Goal: Book appointment/travel/reservation

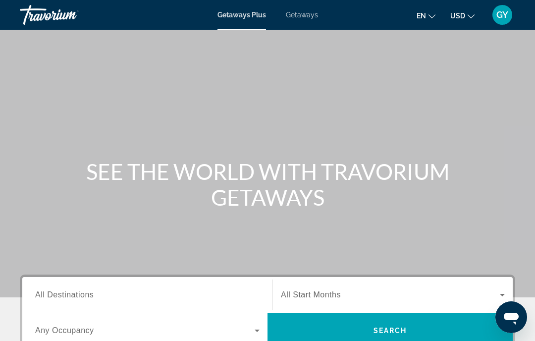
click at [61, 292] on span "All Destinations" at bounding box center [64, 294] width 58 height 8
click at [61, 292] on input "Destination All Destinations" at bounding box center [147, 295] width 224 height 12
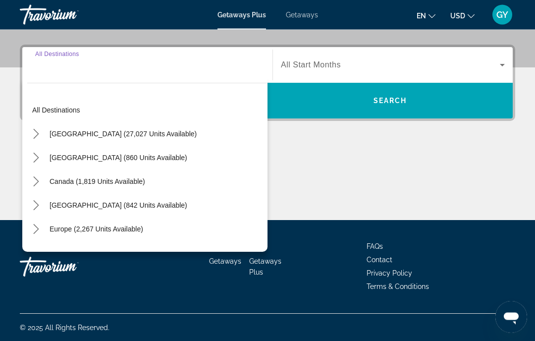
scroll to position [230, 0]
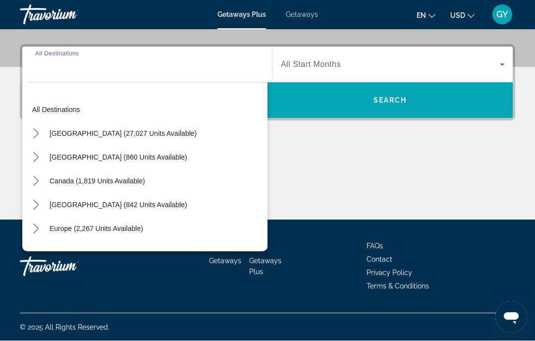
click at [39, 133] on icon "Toggle United States (27,027 units available) submenu" at bounding box center [35, 134] width 5 height 10
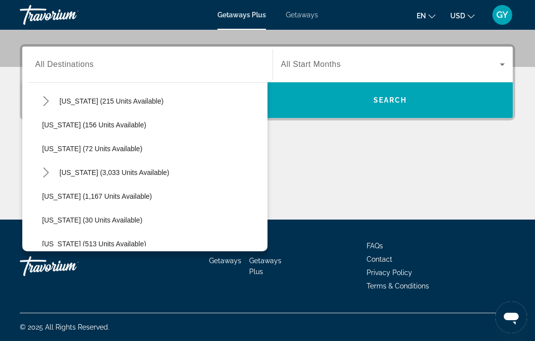
scroll to position [773, 0]
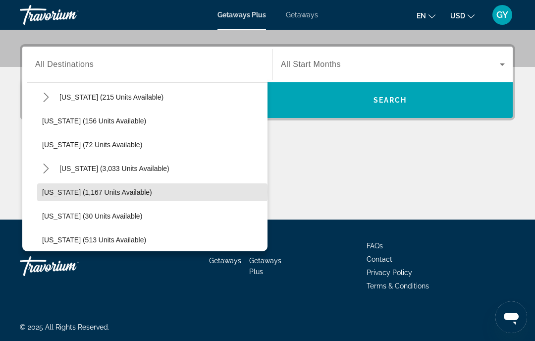
click at [69, 192] on span "[US_STATE] (1,167 units available)" at bounding box center [97, 192] width 110 height 8
type input "**********"
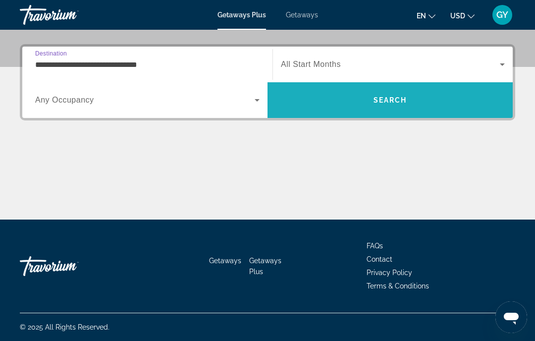
click at [386, 106] on span "Search" at bounding box center [389, 100] width 245 height 24
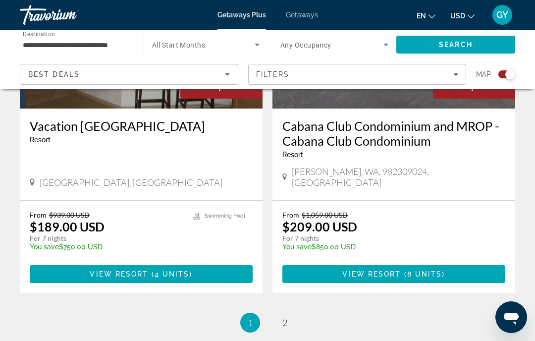
scroll to position [2266, 0]
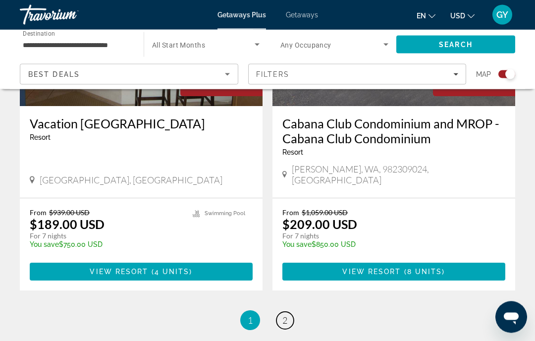
click at [285, 315] on span "2" at bounding box center [284, 320] width 5 height 11
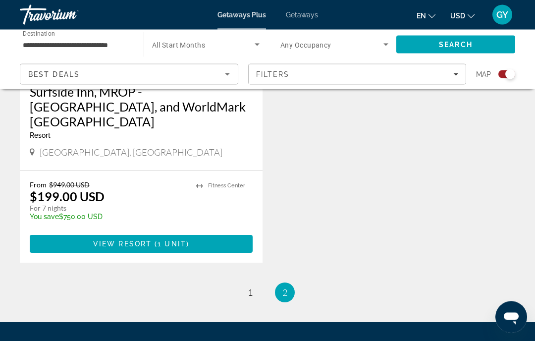
scroll to position [1592, 0]
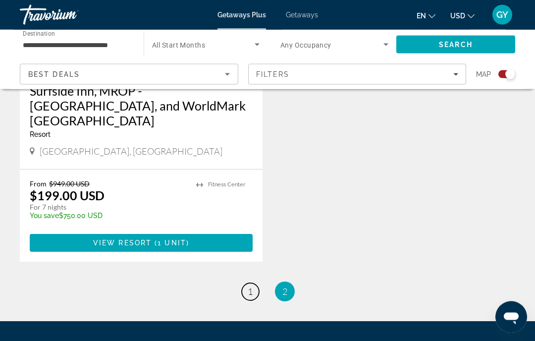
click at [248, 286] on span "1" at bounding box center [250, 291] width 5 height 11
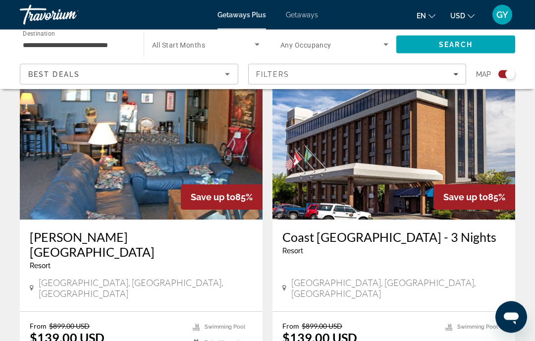
scroll to position [1428, 0]
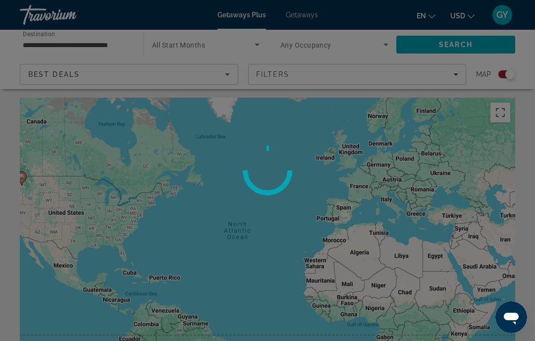
scroll to position [0, 0]
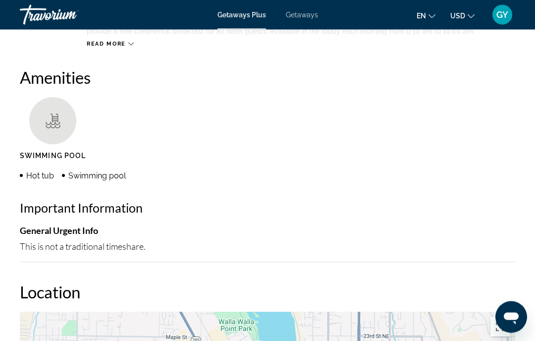
scroll to position [213, 0]
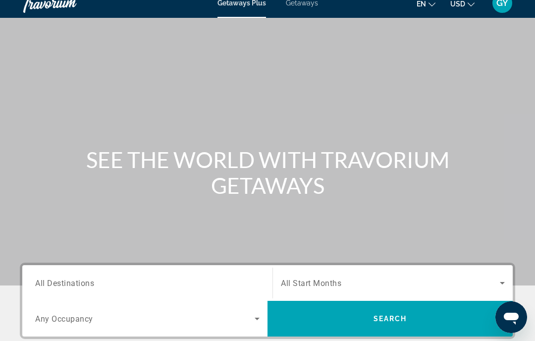
click at [76, 278] on input "Destination All Destinations" at bounding box center [147, 283] width 224 height 12
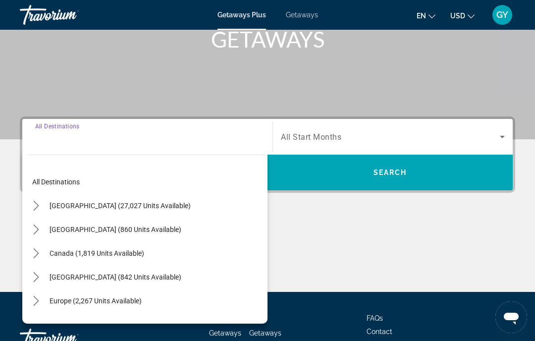
scroll to position [194, 0]
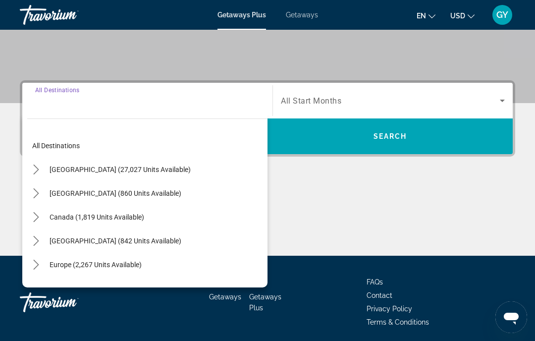
click at [37, 212] on icon "Toggle Canada (1,819 units available) submenu" at bounding box center [36, 217] width 10 height 10
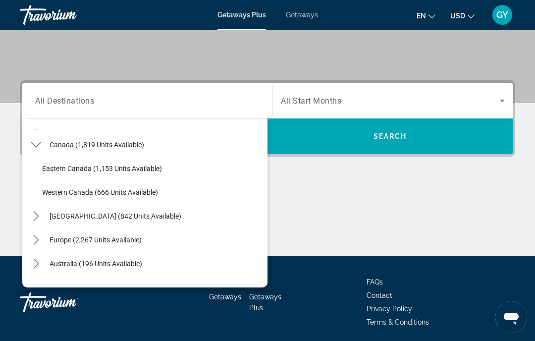
scroll to position [78, 0]
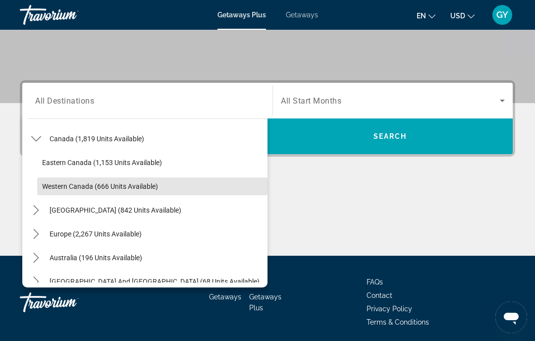
click at [97, 185] on span "Western Canada (666 units available)" at bounding box center [100, 186] width 116 height 8
type input "**********"
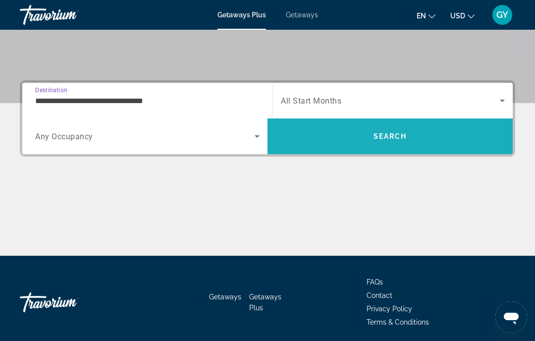
click at [378, 133] on span "Search" at bounding box center [390, 136] width 34 height 8
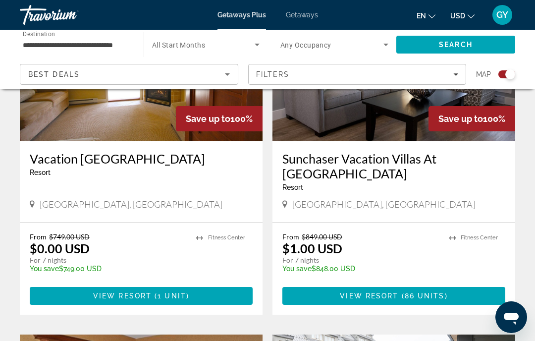
scroll to position [450, 0]
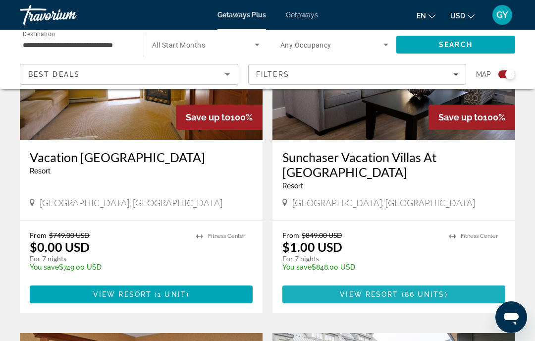
click at [385, 290] on span "View Resort" at bounding box center [369, 294] width 58 height 8
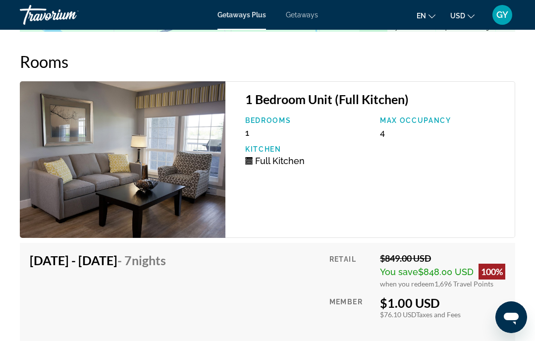
scroll to position [1963, 0]
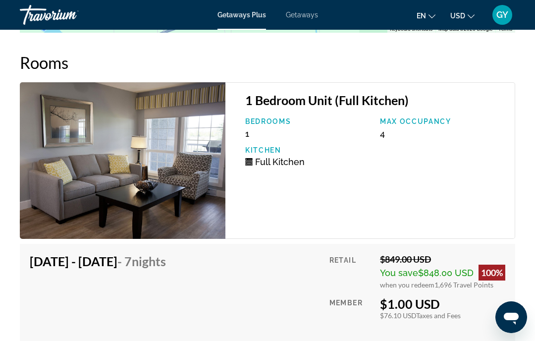
click at [21, 216] on img "Main content" at bounding box center [123, 160] width 206 height 157
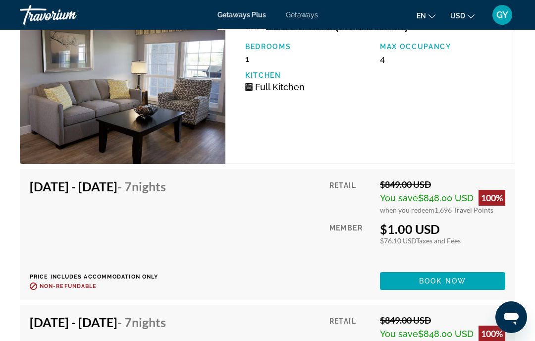
scroll to position [2039, 0]
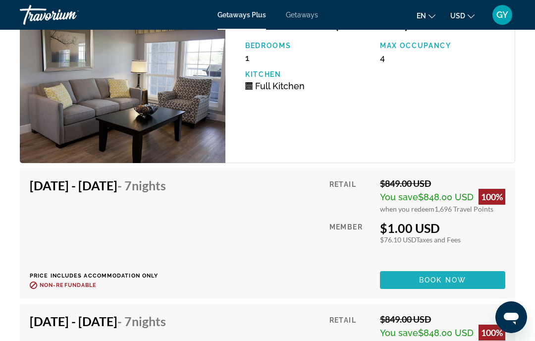
click at [440, 277] on span "Book now" at bounding box center [442, 280] width 47 height 8
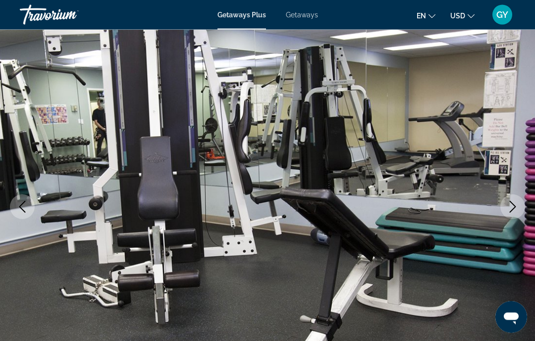
scroll to position [58, 0]
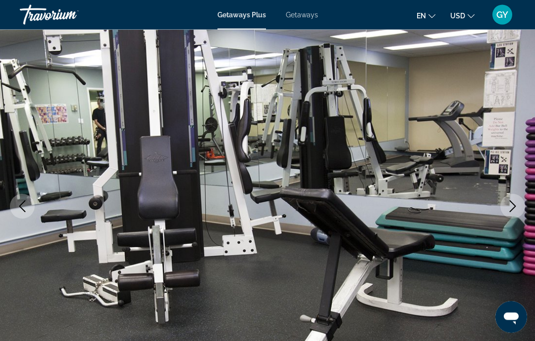
click at [509, 206] on icon "Next image" at bounding box center [513, 207] width 12 height 12
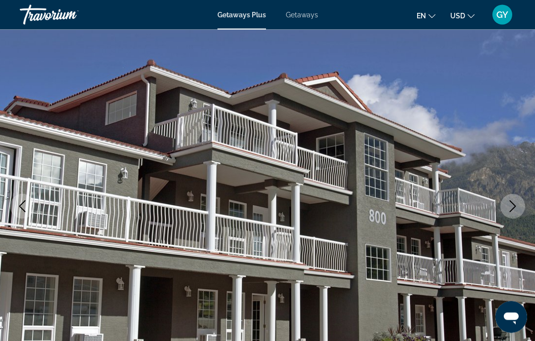
click at [508, 207] on icon "Next image" at bounding box center [513, 207] width 12 height 12
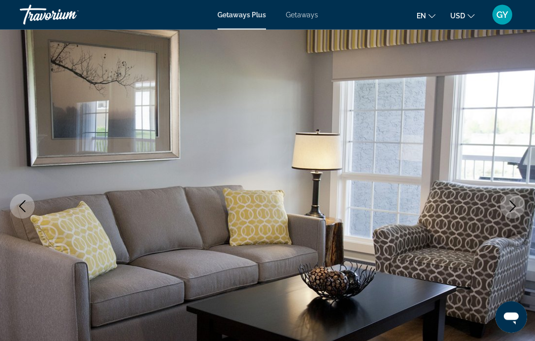
click at [512, 207] on icon "Next image" at bounding box center [513, 207] width 12 height 12
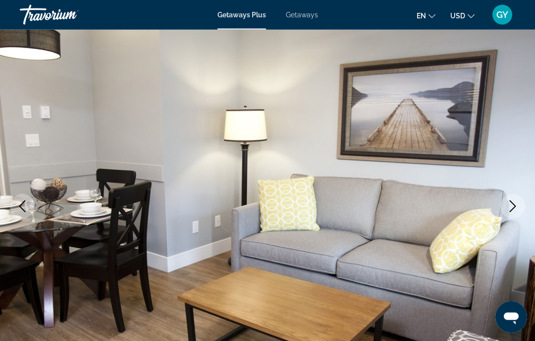
click at [510, 208] on icon "Next image" at bounding box center [513, 207] width 12 height 12
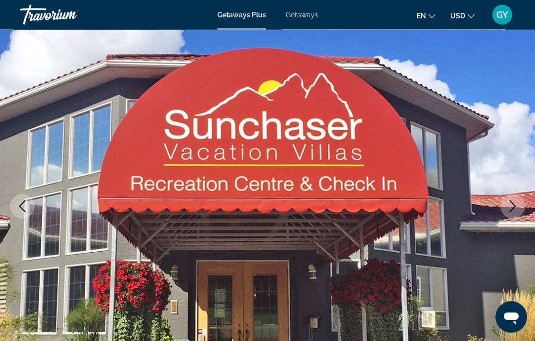
scroll to position [59, 0]
click at [507, 208] on icon "Next image" at bounding box center [513, 206] width 12 height 12
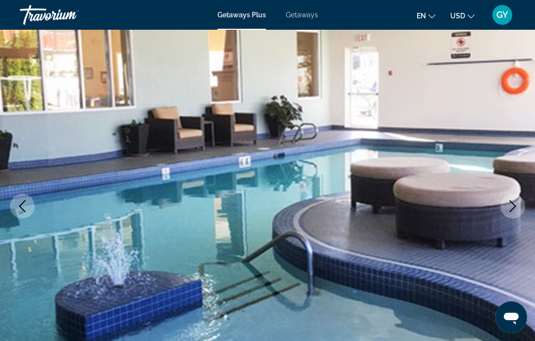
click at [512, 208] on icon "Next image" at bounding box center [513, 206] width 12 height 12
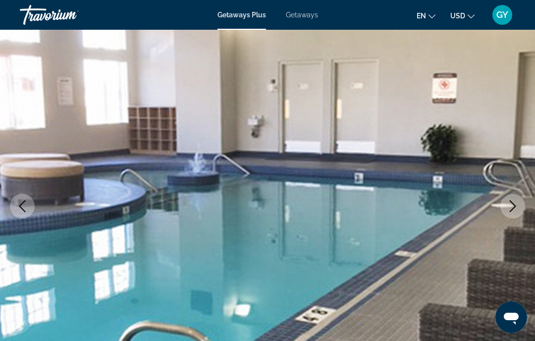
click at [509, 205] on icon "Next image" at bounding box center [513, 206] width 12 height 12
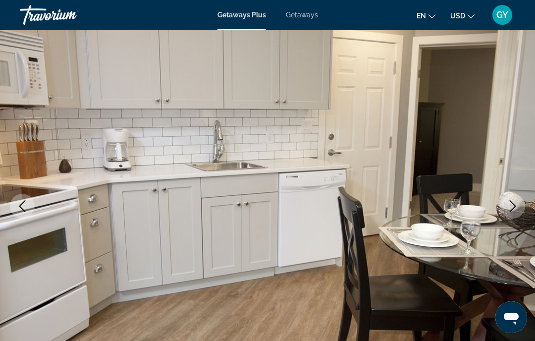
click at [509, 209] on icon "Next image" at bounding box center [513, 206] width 12 height 12
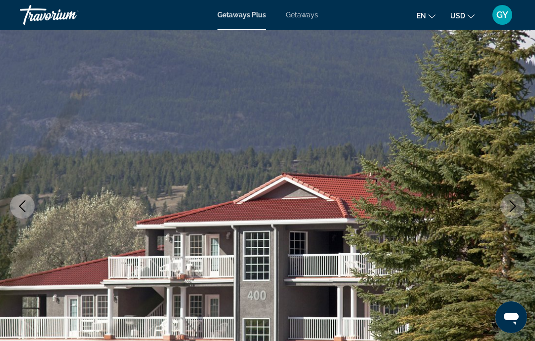
click at [505, 211] on button "Next image" at bounding box center [512, 206] width 25 height 25
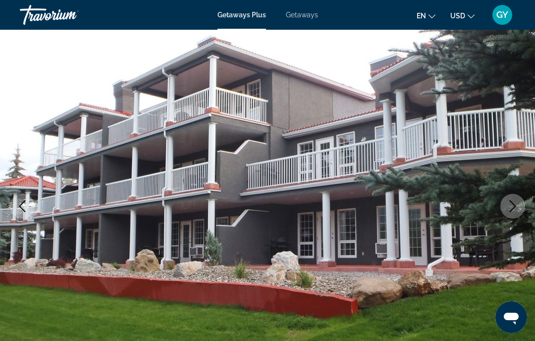
click at [508, 207] on icon "Next image" at bounding box center [513, 206] width 12 height 12
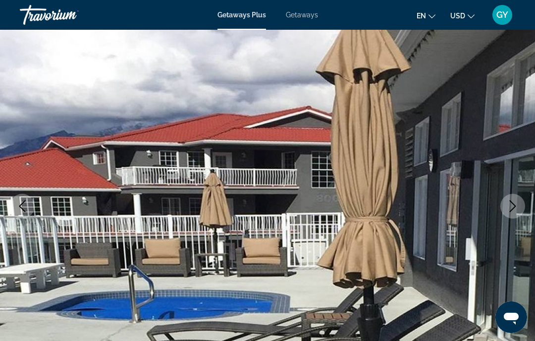
click at [511, 207] on icon "Next image" at bounding box center [513, 206] width 12 height 12
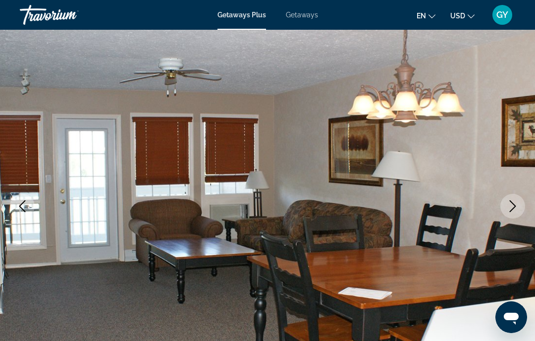
click at [510, 204] on icon "Next image" at bounding box center [513, 206] width 12 height 12
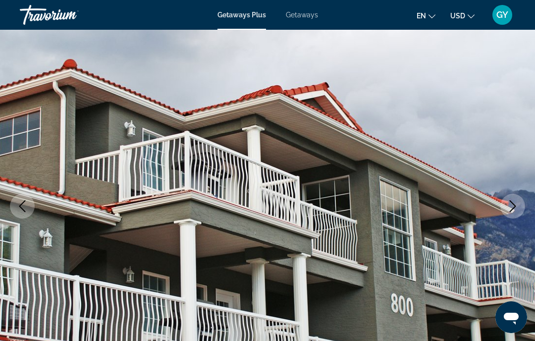
click at [510, 209] on icon "Next image" at bounding box center [513, 206] width 12 height 12
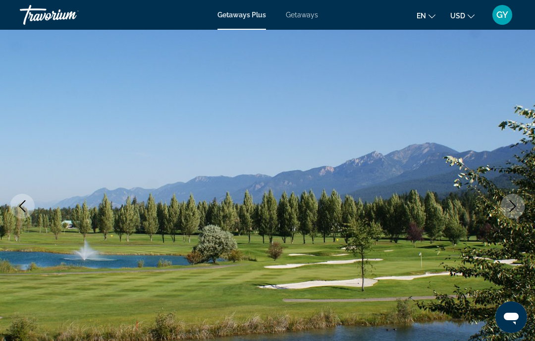
click at [510, 210] on icon "Next image" at bounding box center [513, 206] width 12 height 12
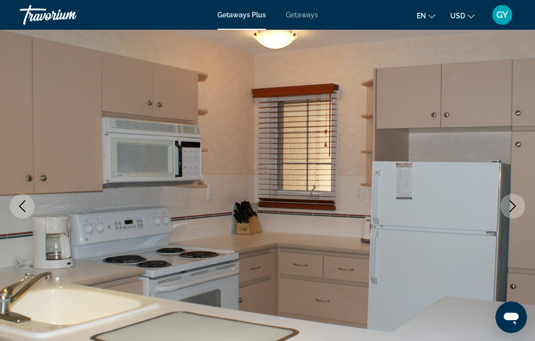
click at [513, 205] on icon "Next image" at bounding box center [513, 206] width 12 height 12
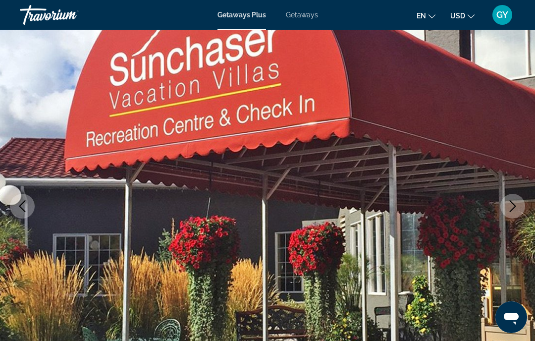
click at [507, 208] on icon "Next image" at bounding box center [513, 206] width 12 height 12
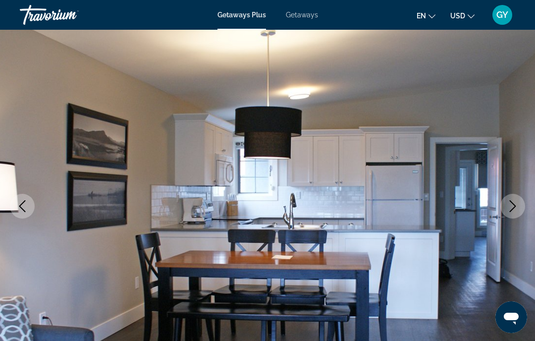
click at [513, 212] on button "Next image" at bounding box center [512, 206] width 25 height 25
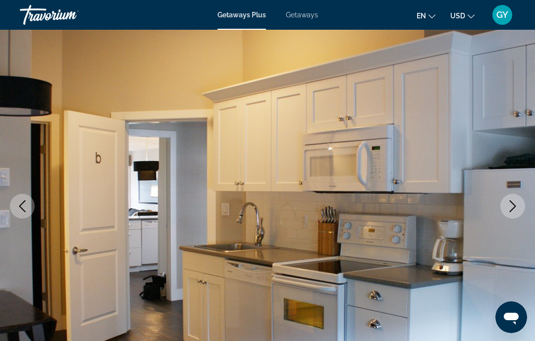
click at [509, 202] on icon "Next image" at bounding box center [513, 206] width 12 height 12
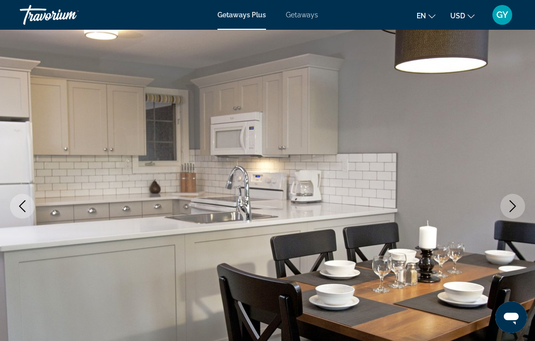
click at [509, 208] on icon "Next image" at bounding box center [513, 206] width 12 height 12
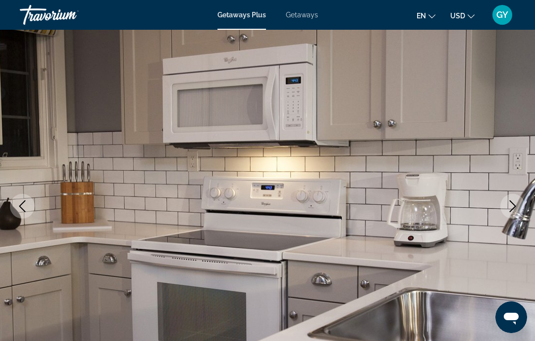
click at [512, 203] on icon "Next image" at bounding box center [513, 206] width 6 height 12
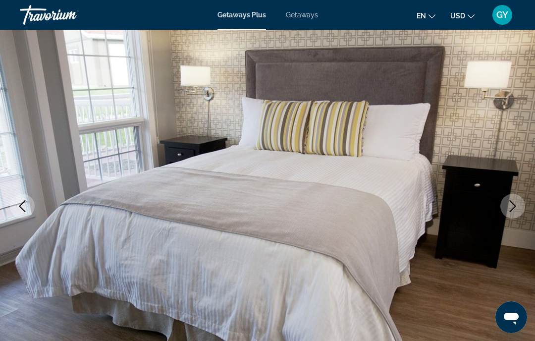
click at [512, 208] on icon "Next image" at bounding box center [513, 206] width 12 height 12
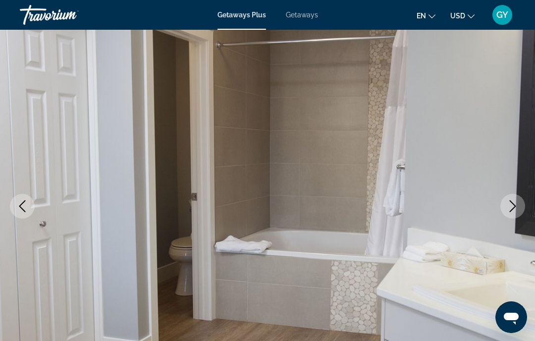
click at [507, 204] on icon "Next image" at bounding box center [513, 206] width 12 height 12
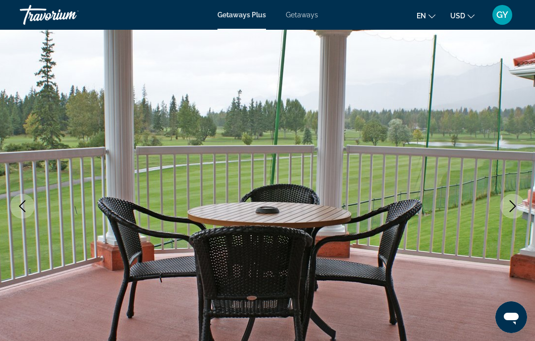
click at [510, 204] on icon "Next image" at bounding box center [513, 206] width 12 height 12
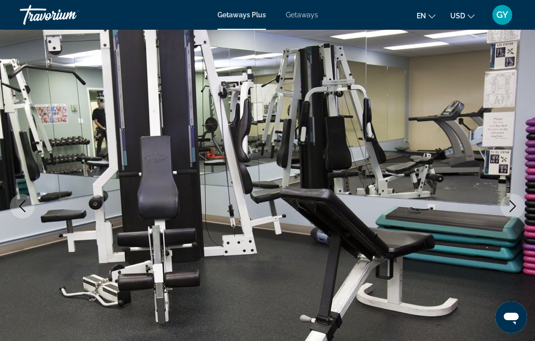
click at [510, 207] on icon "Next image" at bounding box center [513, 206] width 12 height 12
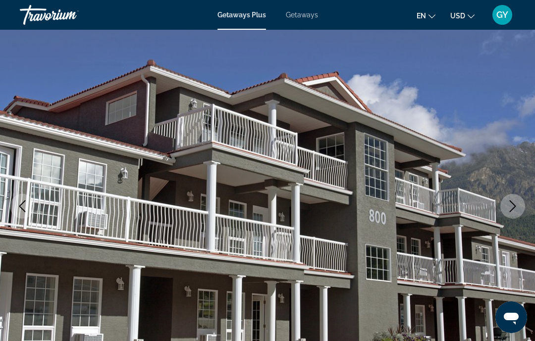
click at [510, 208] on icon "Next image" at bounding box center [513, 206] width 12 height 12
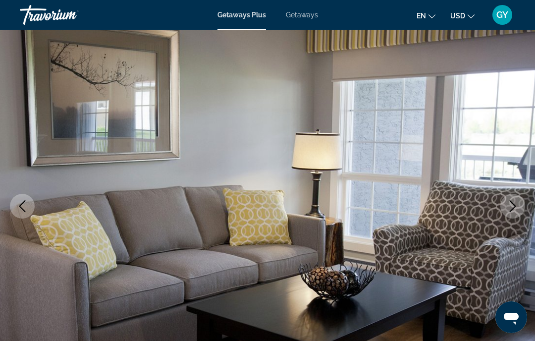
click at [509, 206] on icon "Next image" at bounding box center [513, 206] width 12 height 12
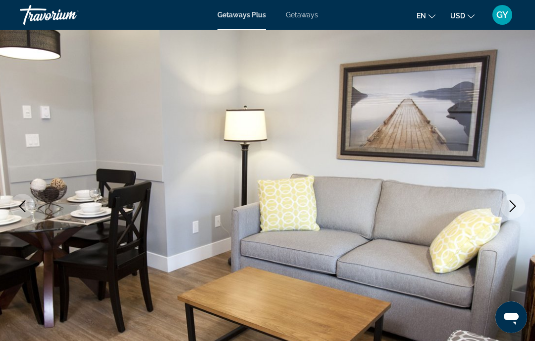
click at [510, 209] on icon "Next image" at bounding box center [513, 206] width 12 height 12
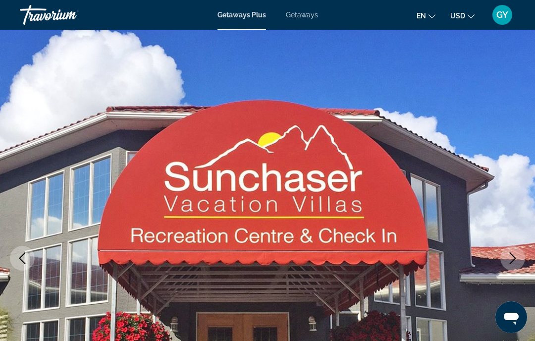
scroll to position [0, 0]
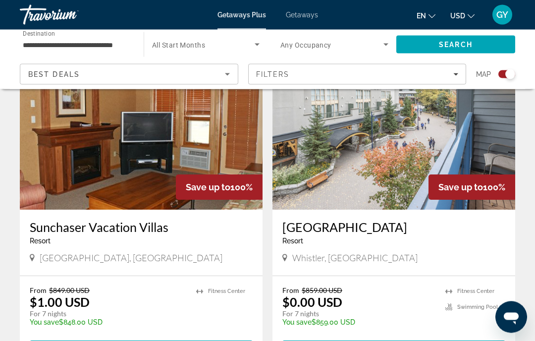
scroll to position [732, 0]
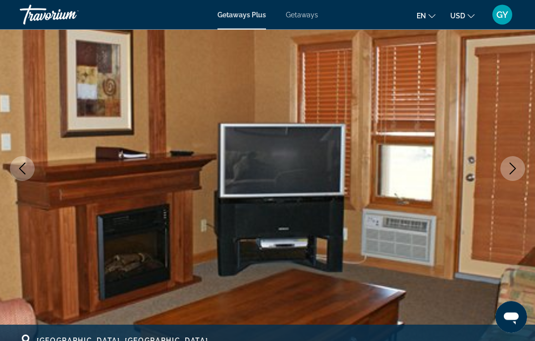
scroll to position [95, 0]
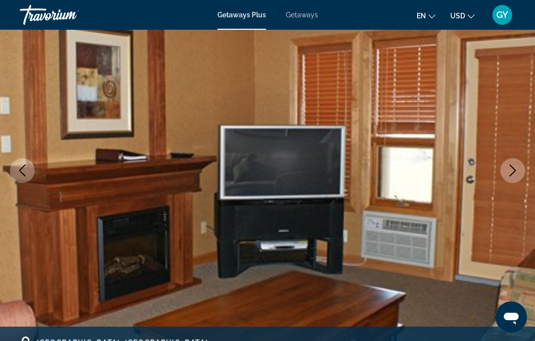
click at [516, 168] on icon "Next image" at bounding box center [513, 170] width 12 height 12
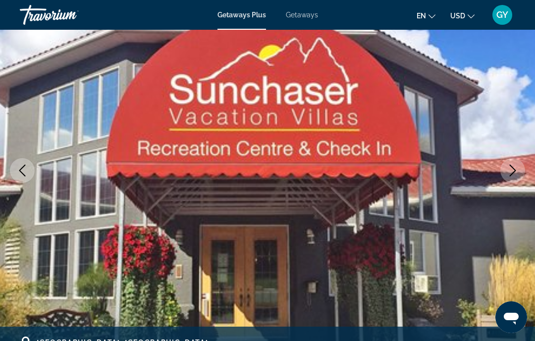
click at [505, 167] on button "Next image" at bounding box center [512, 170] width 25 height 25
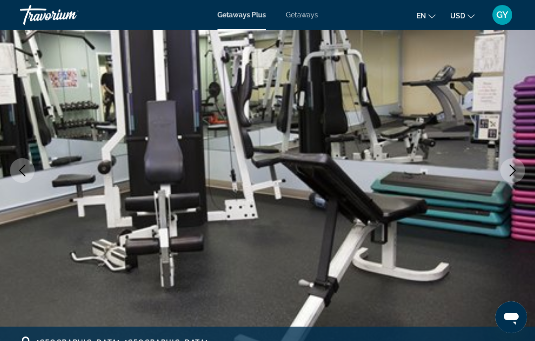
click at [509, 169] on icon "Next image" at bounding box center [513, 170] width 12 height 12
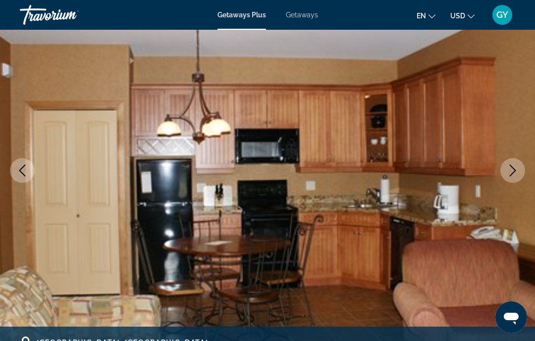
click at [508, 170] on icon "Next image" at bounding box center [513, 170] width 12 height 12
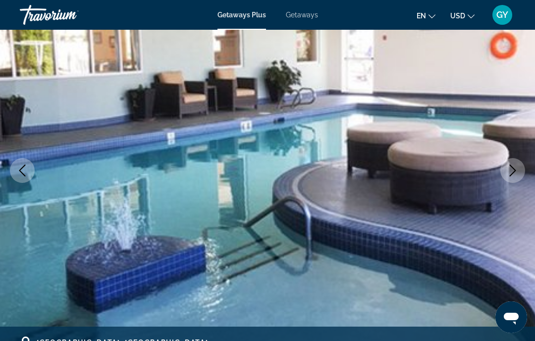
click at [506, 170] on button "Next image" at bounding box center [512, 170] width 25 height 25
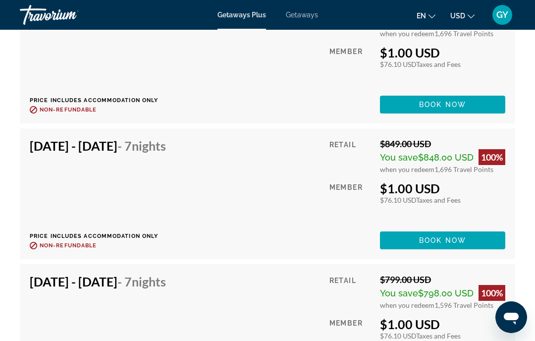
scroll to position [2344, 0]
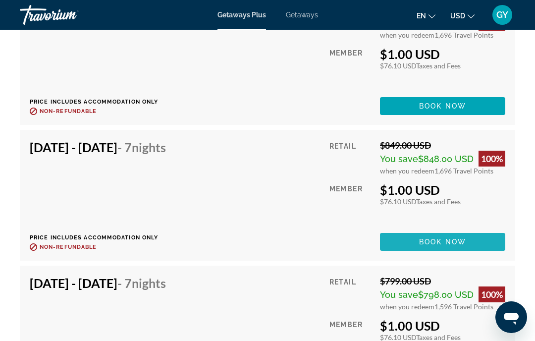
click at [444, 244] on span "Book now" at bounding box center [442, 242] width 47 height 8
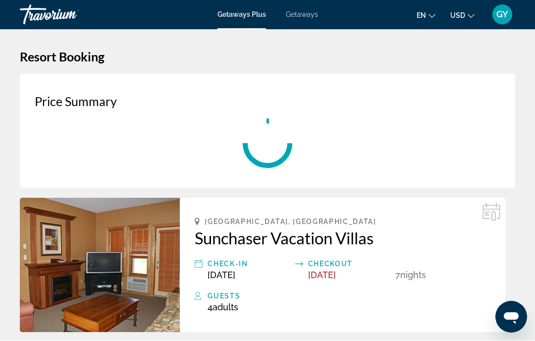
scroll to position [0, 0]
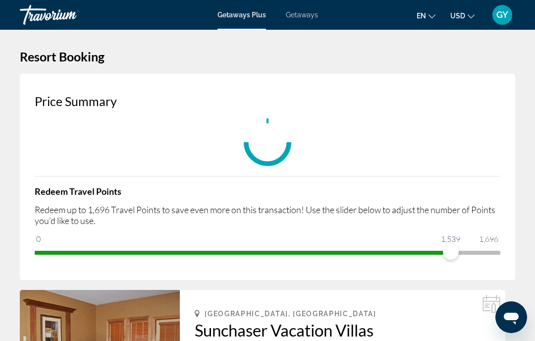
click at [454, 275] on div "Price Summary Redeem Travel Points Redeem up to 1,696 Travel Points to save eve…" at bounding box center [267, 177] width 495 height 206
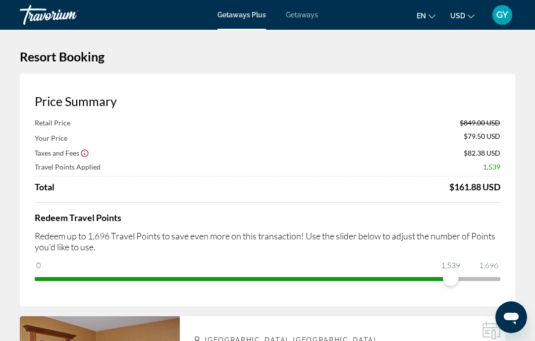
click at [345, 147] on div "Retail Price $849.00 USD Your Price $79.50 USD Taxes and Fees $82.38 USD Travel…" at bounding box center [268, 155] width 466 height 74
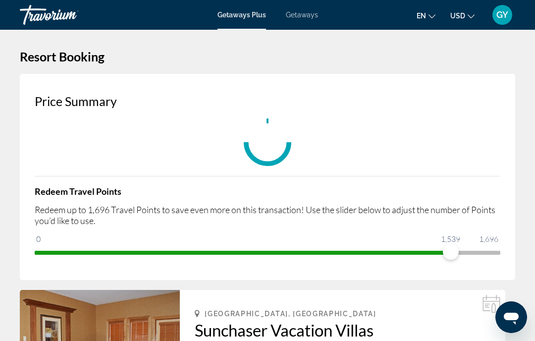
click at [0, 0] on div at bounding box center [0, 0] width 0 height 0
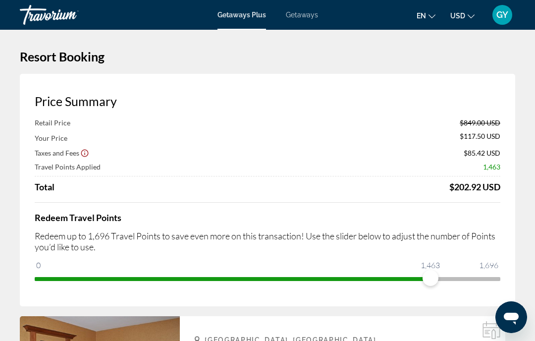
click at [0, 0] on div at bounding box center [0, 0] width 0 height 0
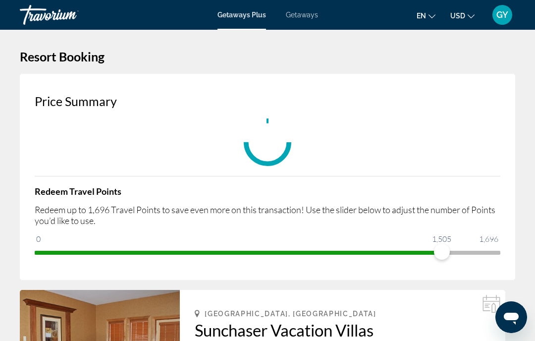
click at [442, 276] on div "Price Summary Redeem Travel Points Redeem up to 1,696 Travel Points to save eve…" at bounding box center [267, 177] width 495 height 206
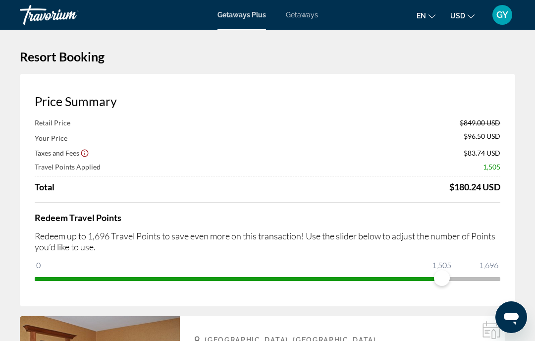
scroll to position [0, 0]
